Goal: Navigation & Orientation: Find specific page/section

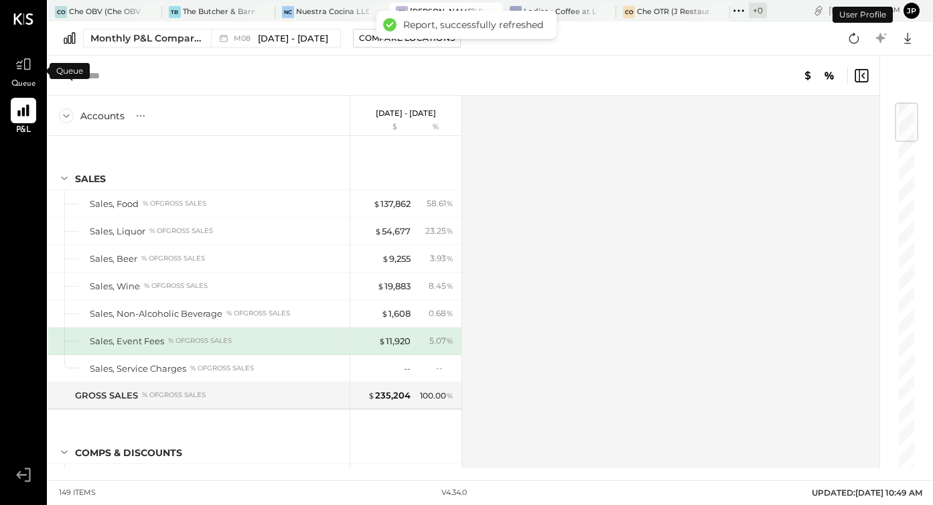
scroll to position [25, 0]
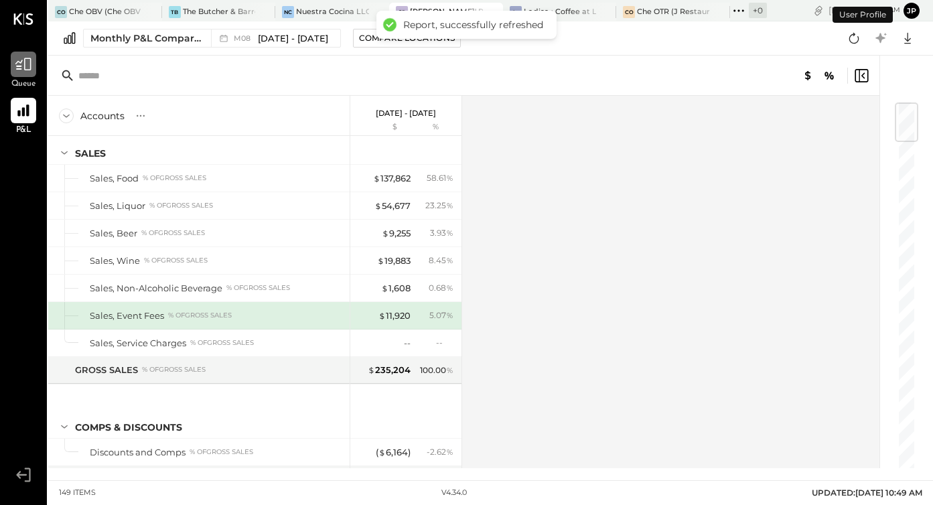
click at [23, 61] on icon at bounding box center [23, 64] width 17 height 17
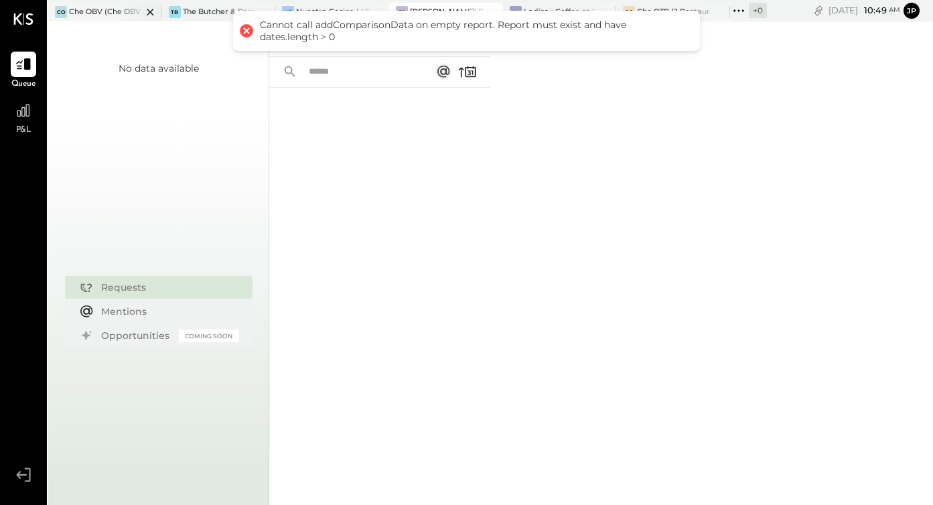
click at [120, 12] on div at bounding box center [138, 12] width 47 height 18
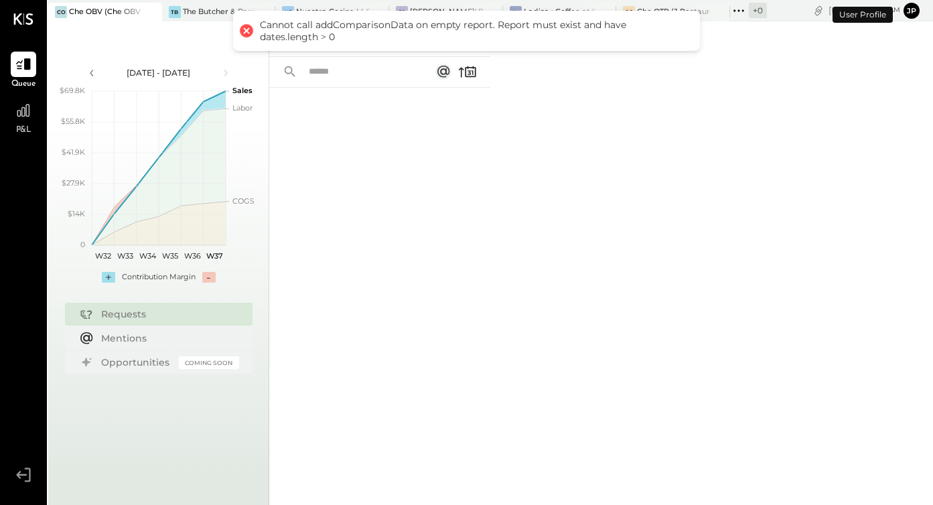
click at [246, 34] on div at bounding box center [246, 30] width 19 height 19
click at [246, 31] on div at bounding box center [246, 30] width 19 height 19
click at [441, 212] on div at bounding box center [379, 278] width 221 height 381
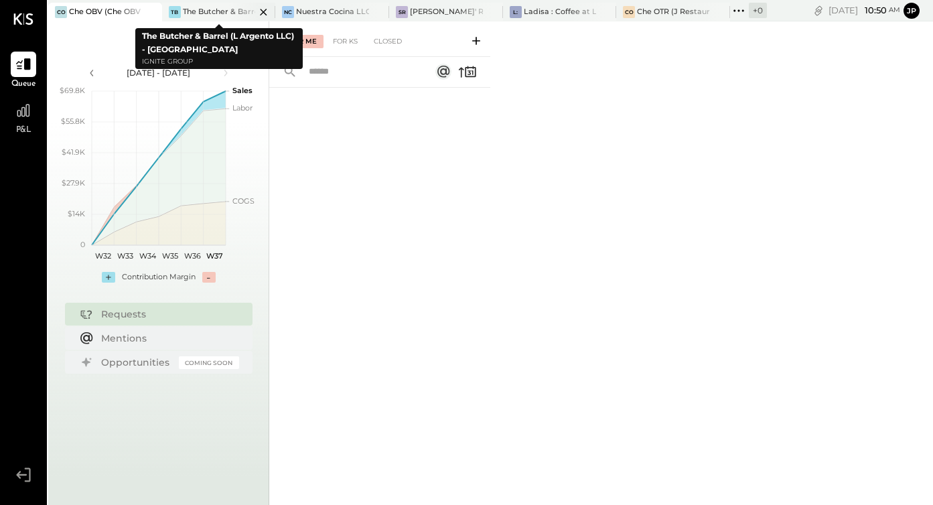
click at [209, 9] on div "The Butcher & Barrel (L Argento LLC) - [GEOGRAPHIC_DATA]" at bounding box center [219, 12] width 73 height 11
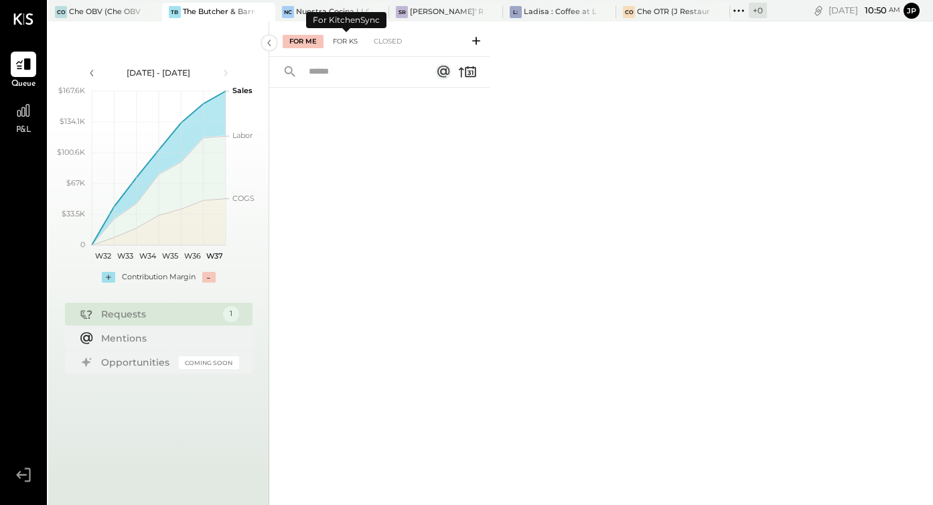
click at [343, 40] on div "For KS" at bounding box center [345, 41] width 38 height 13
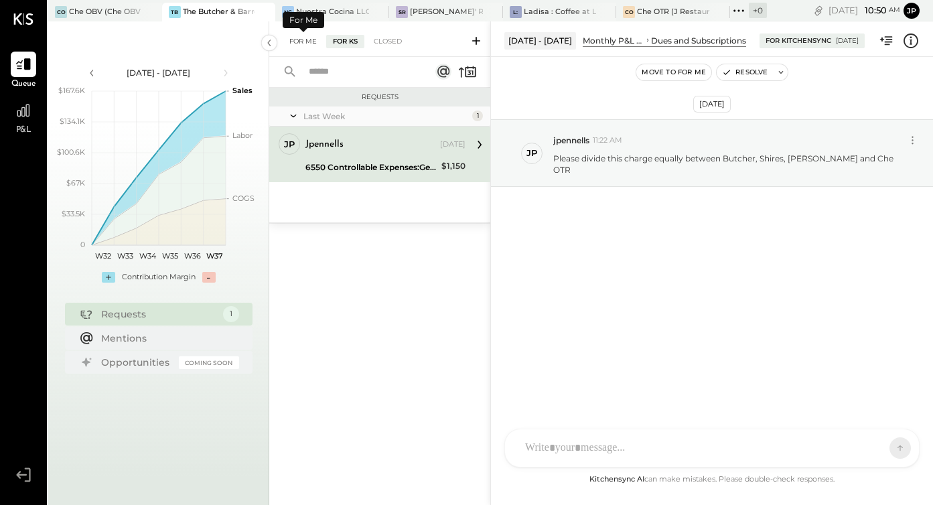
click at [309, 40] on div "For Me" at bounding box center [303, 41] width 41 height 13
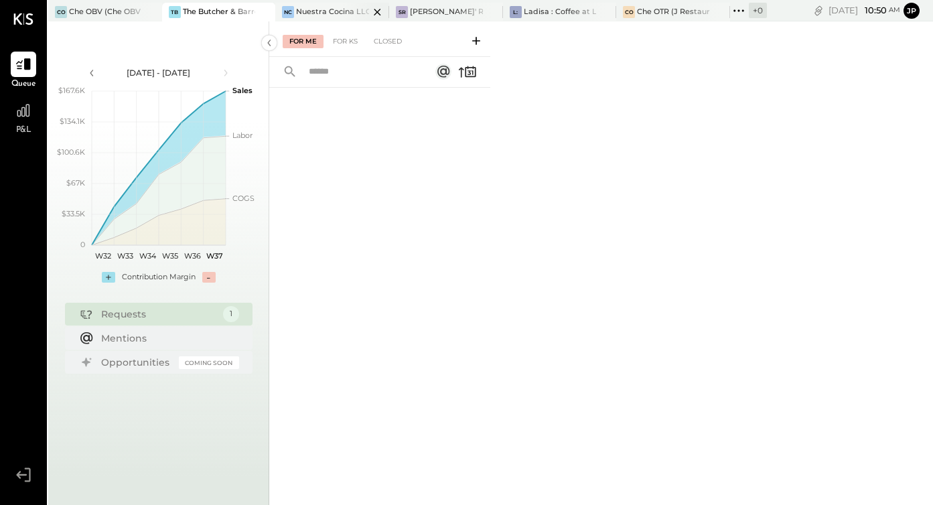
click at [348, 15] on div at bounding box center [365, 12] width 47 height 18
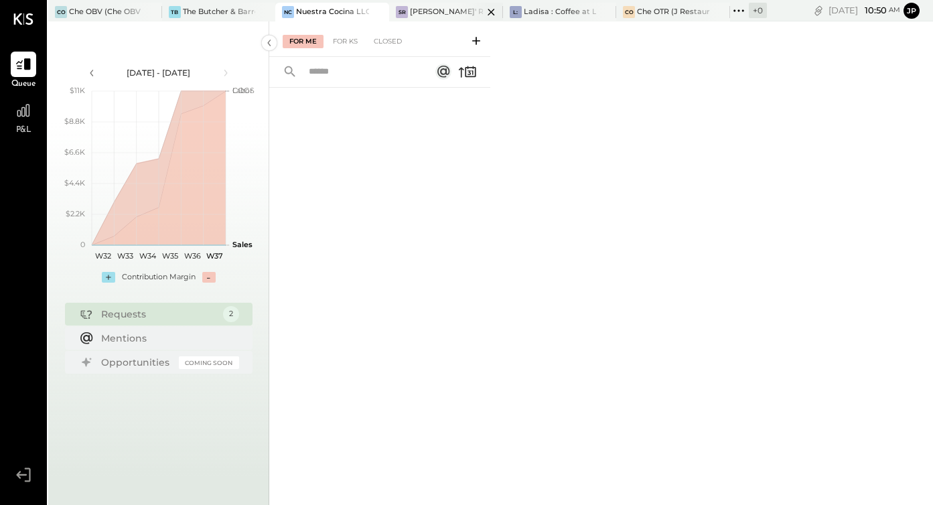
click at [427, 10] on div "[PERSON_NAME]' Rooftop - Ignite" at bounding box center [446, 12] width 73 height 11
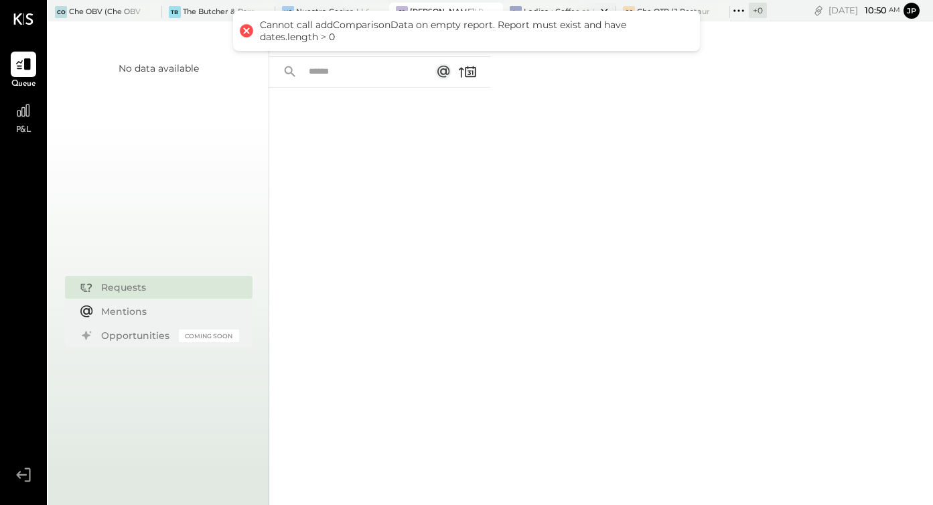
click at [545, 7] on div "Ladisa : Coffee at Lola's" at bounding box center [560, 12] width 73 height 11
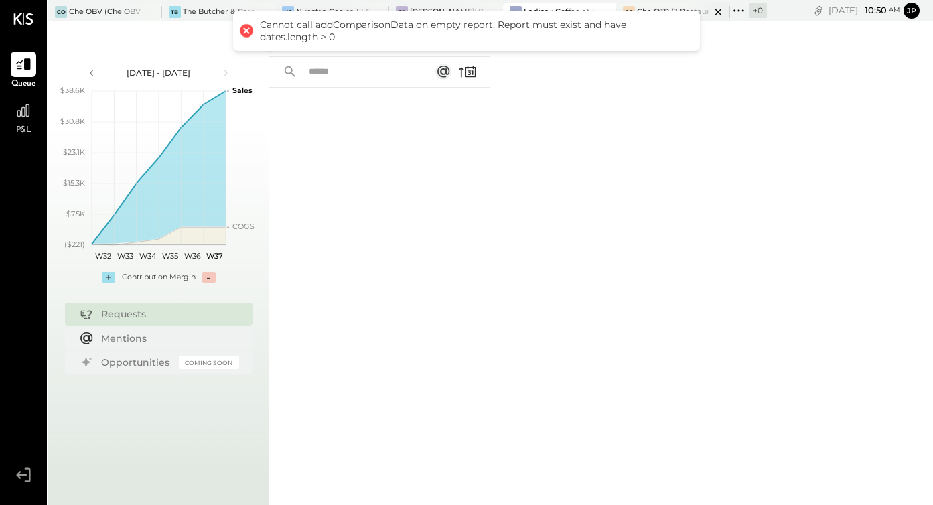
click at [655, 6] on div "CO Che OTR (J Restaurant LLC) - Ignite" at bounding box center [663, 12] width 94 height 12
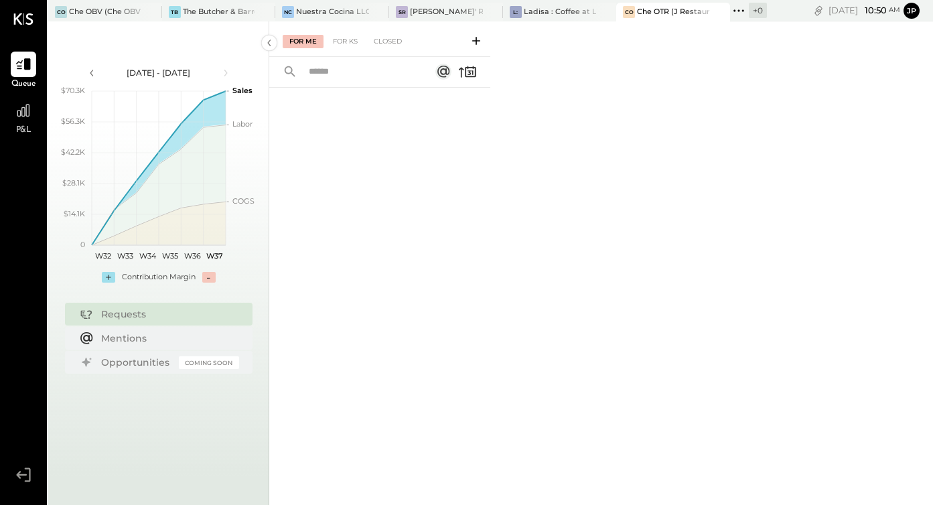
click at [788, 65] on div "For Me For KS Closed" at bounding box center [601, 263] width 664 height 484
